Goal: Information Seeking & Learning: Check status

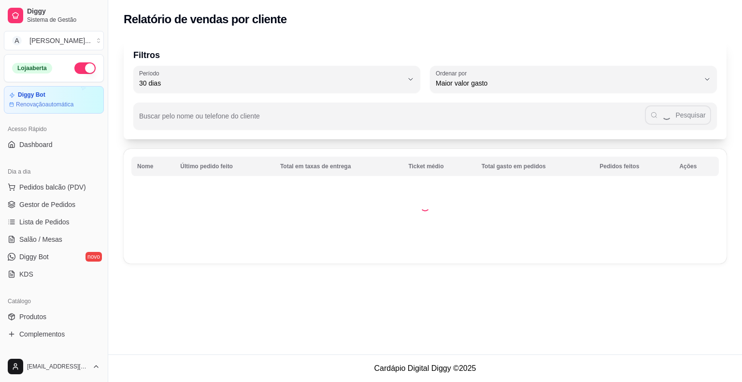
select select "30"
select select "HIGHEST_TOTAL_SPENT_WITH_ORDERS"
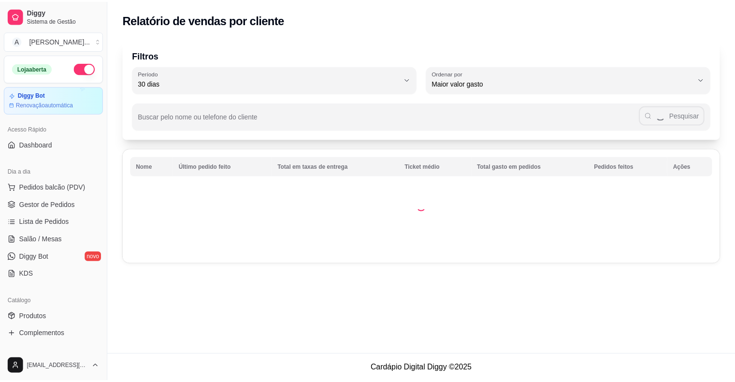
scroll to position [145, 0]
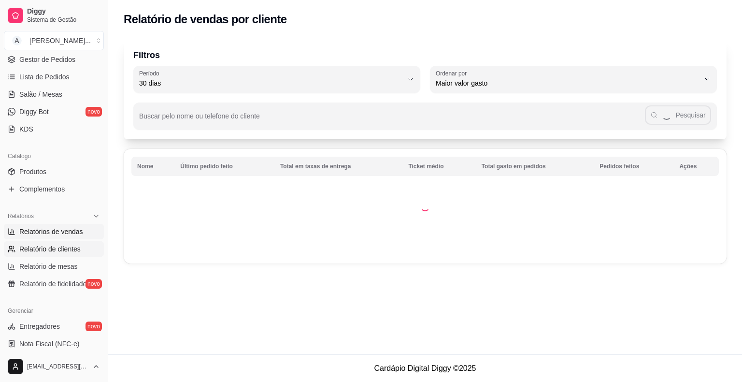
click at [56, 229] on span "Relatórios de vendas" at bounding box center [51, 232] width 64 height 10
select select "ALL"
select select "0"
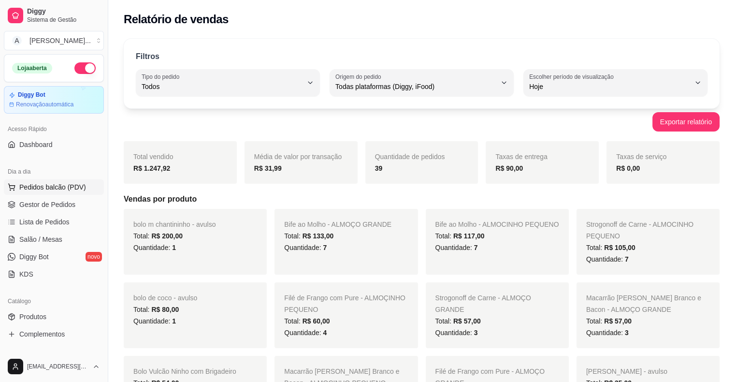
click at [66, 185] on span "Pedidos balcão (PDV)" at bounding box center [52, 187] width 67 height 10
